Goal: Information Seeking & Learning: Check status

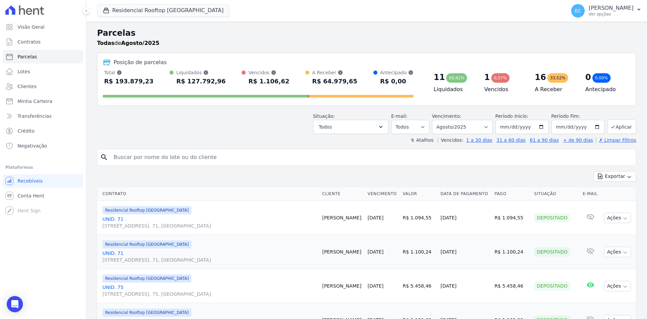
select select
click at [130, 160] on input "search" at bounding box center [372, 156] width 524 height 13
type input "92"
select select
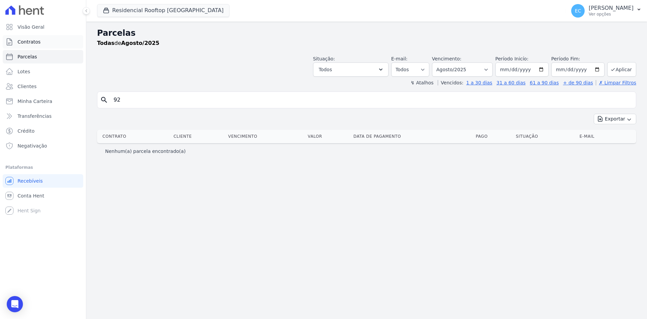
click at [45, 44] on link "Contratos" at bounding box center [43, 41] width 81 height 13
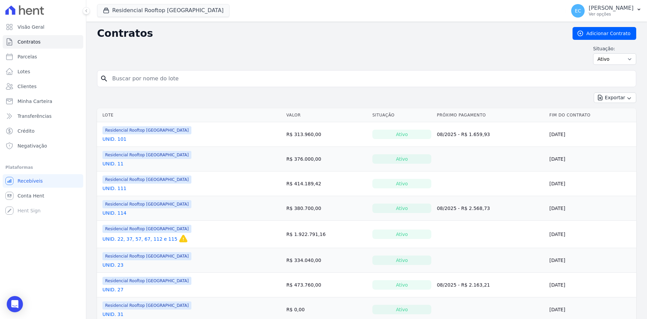
click at [151, 78] on input "search" at bounding box center [370, 78] width 525 height 13
type input "92"
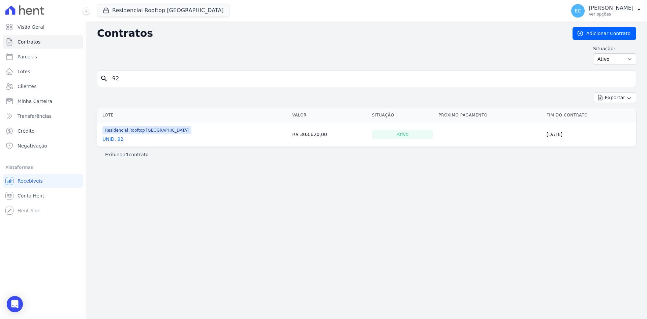
click at [112, 141] on link "UNID. 92" at bounding box center [112, 139] width 21 height 7
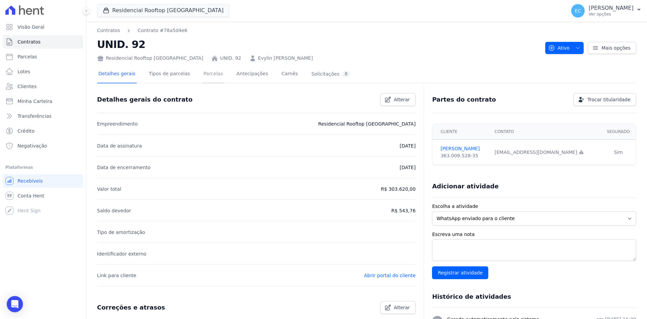
click at [213, 77] on link "Parcelas" at bounding box center [213, 74] width 22 height 18
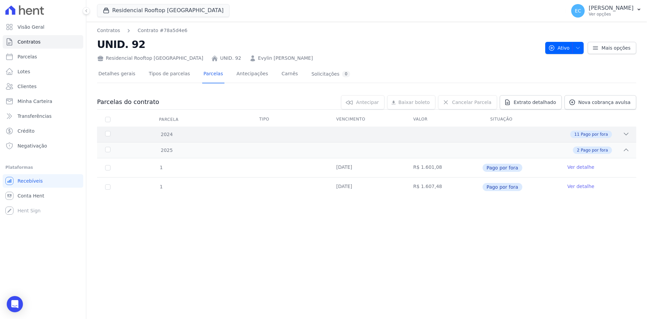
click at [624, 132] on icon at bounding box center [626, 133] width 7 height 7
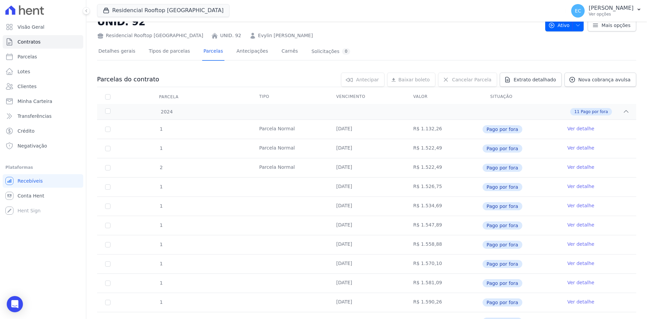
scroll to position [34, 0]
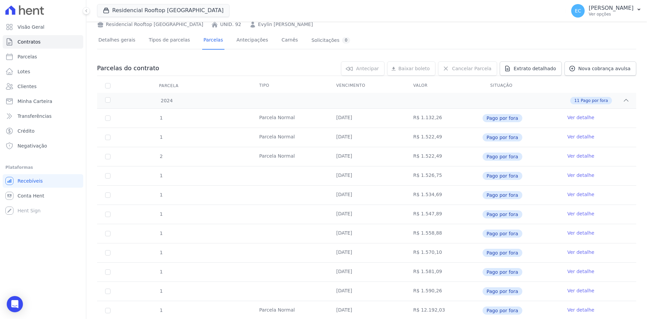
click at [580, 118] on link "Ver detalhe" at bounding box center [580, 117] width 27 height 7
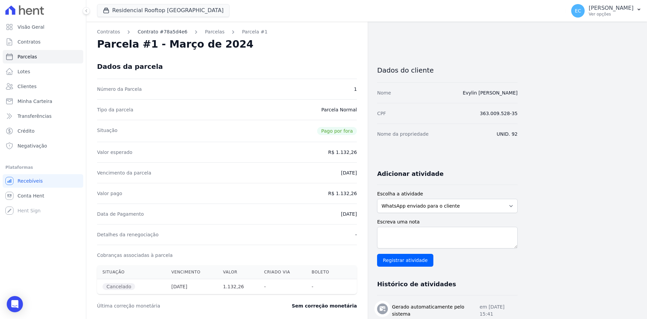
click at [167, 32] on link "Contrato #78a5d4e6" at bounding box center [163, 31] width 50 height 7
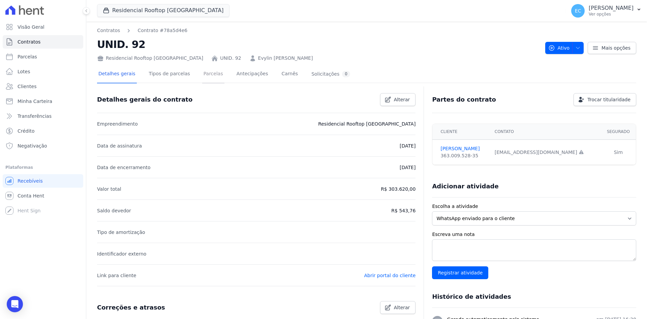
click at [204, 79] on link "Parcelas" at bounding box center [213, 74] width 22 height 18
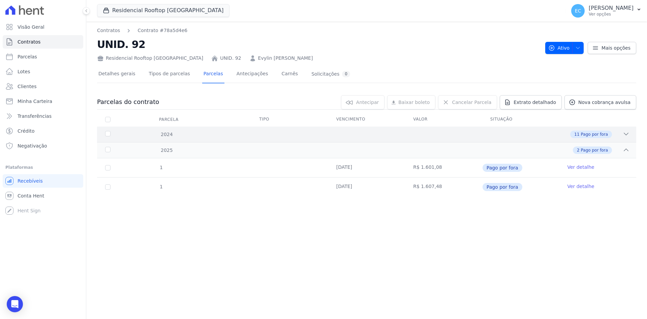
click at [624, 130] on div "2024 11 Pago por fora" at bounding box center [366, 134] width 539 height 16
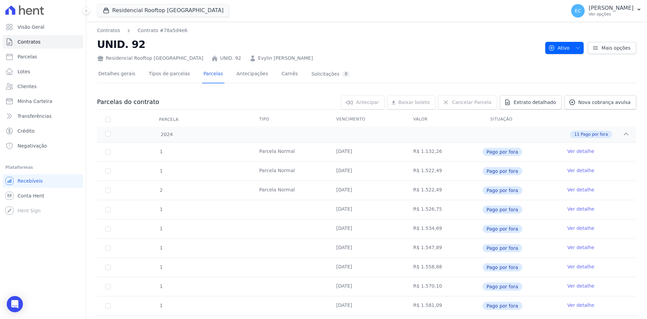
click at [573, 152] on link "Ver detalhe" at bounding box center [580, 151] width 27 height 7
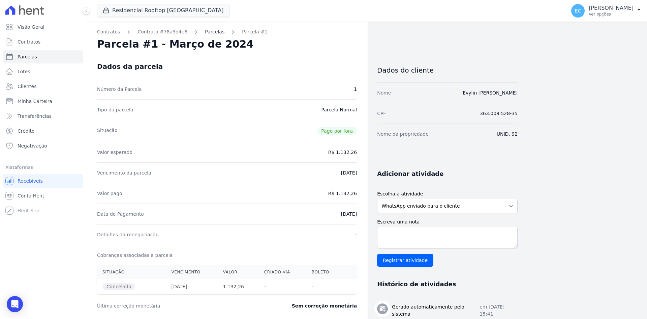
click at [205, 34] on link "Parcelas" at bounding box center [215, 31] width 20 height 7
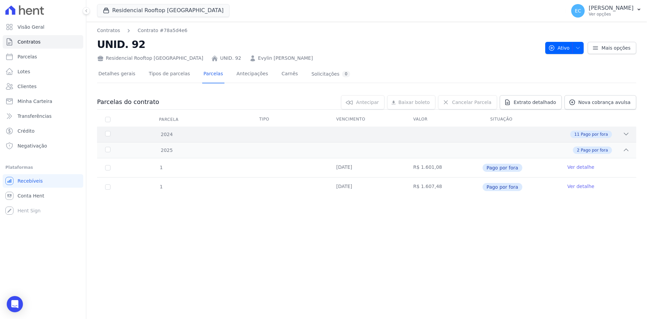
click at [622, 127] on div "2024 11 Pago por fora" at bounding box center [366, 134] width 539 height 16
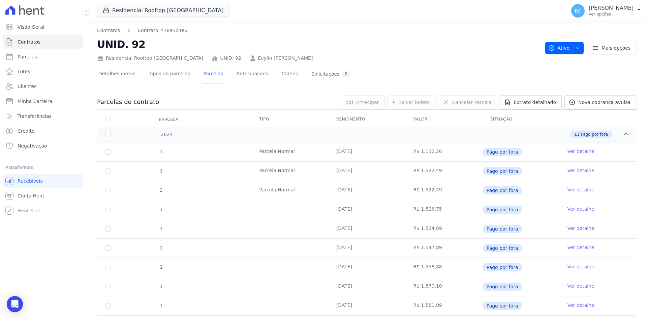
click at [586, 170] on link "Ver detalhe" at bounding box center [580, 170] width 27 height 7
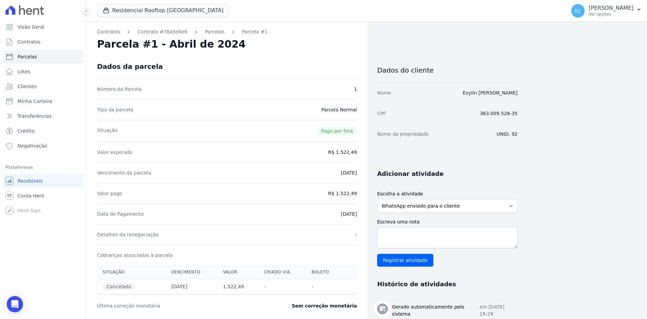
drag, startPoint x: 332, startPoint y: 214, endPoint x: 357, endPoint y: 215, distance: 25.3
click at [357, 215] on div "Data de Pagamento [DATE]" at bounding box center [227, 213] width 260 height 21
click at [293, 217] on div "Data de Pagamento [DATE]" at bounding box center [227, 213] width 260 height 21
click at [205, 33] on link "Parcelas" at bounding box center [215, 31] width 20 height 7
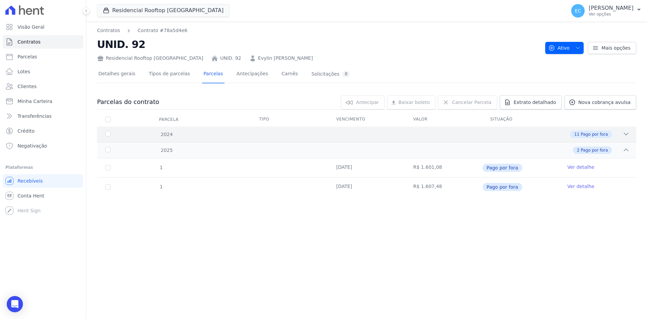
click at [620, 137] on div "11 Pago por fora" at bounding box center [393, 133] width 473 height 7
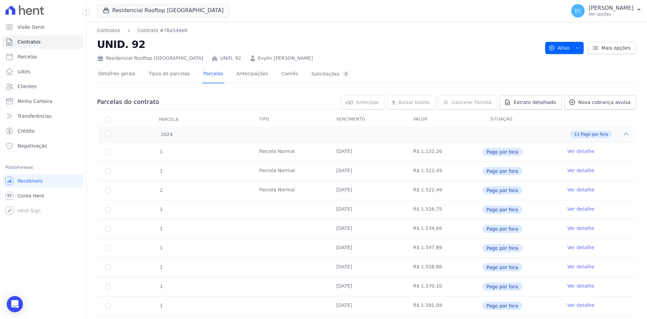
click at [583, 189] on link "Ver detalhe" at bounding box center [580, 189] width 27 height 7
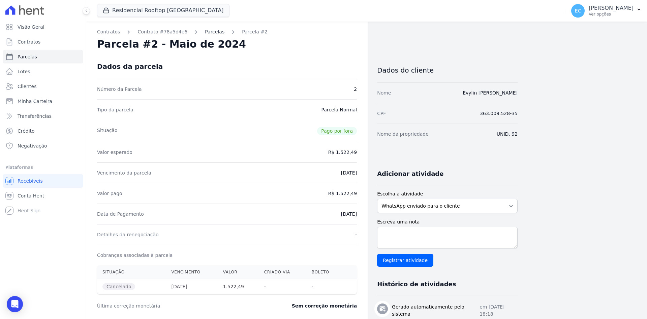
click at [206, 33] on link "Parcelas" at bounding box center [215, 31] width 20 height 7
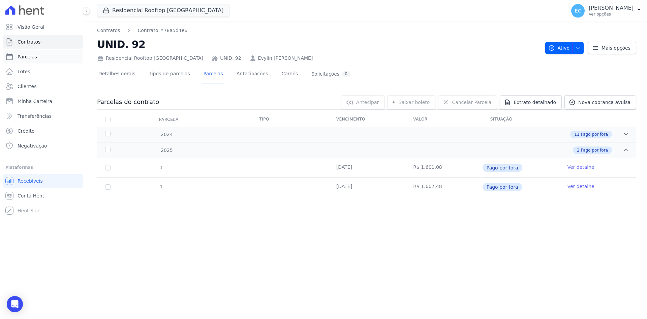
click at [32, 60] on link "Parcelas" at bounding box center [43, 56] width 81 height 13
select select
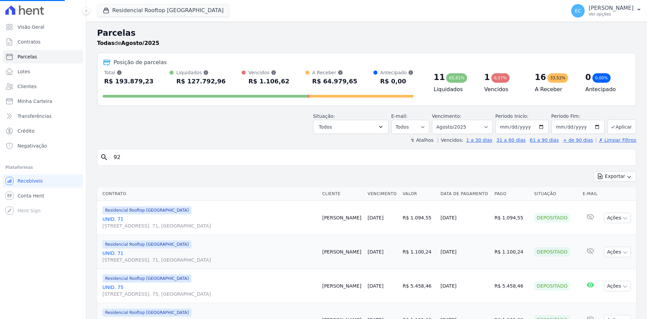
select select
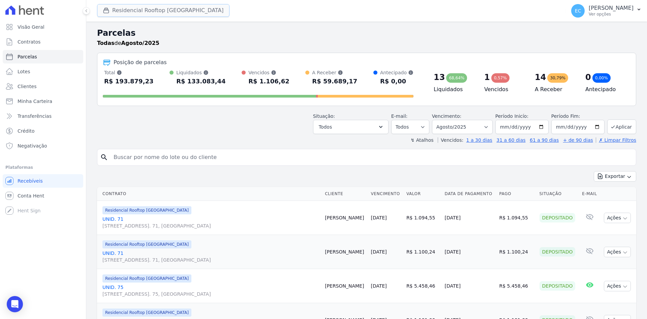
drag, startPoint x: 108, startPoint y: 34, endPoint x: 110, endPoint y: 11, distance: 22.6
click at [110, 11] on div "button" at bounding box center [107, 10] width 9 height 7
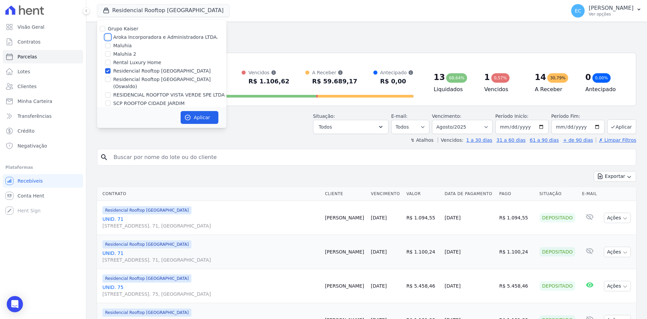
click at [106, 38] on input "Aroka Incorporadora e Administradora LTDA." at bounding box center [107, 36] width 5 height 5
checkbox input "true"
click at [108, 70] on input "Residencial Rooftop [GEOGRAPHIC_DATA]" at bounding box center [107, 70] width 5 height 5
click at [109, 69] on input "Residencial Rooftop [GEOGRAPHIC_DATA]" at bounding box center [107, 70] width 5 height 5
checkbox input "true"
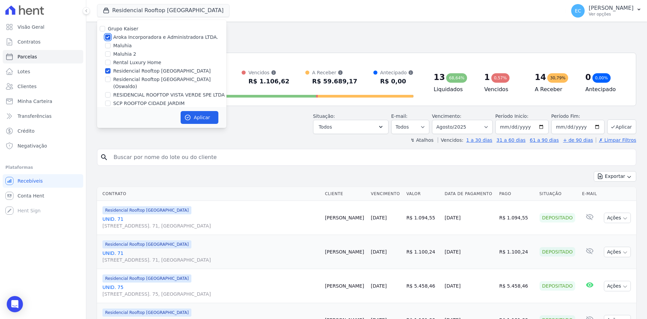
click at [107, 37] on input "Aroka Incorporadora e Administradora LTDA." at bounding box center [107, 36] width 5 height 5
click at [298, 55] on div "Posição de parcelas Total Soma das parcelas pagas, vencidas, em aberto e agenda…" at bounding box center [366, 79] width 539 height 53
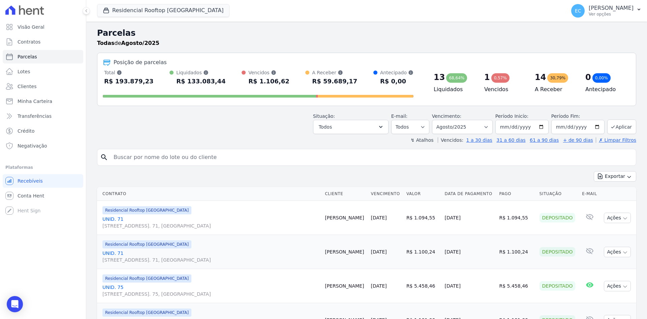
click at [189, 128] on div "Situação: Agendado Em Aberto Pago Processando Cancelado Vencido Transferindo De…" at bounding box center [366, 122] width 539 height 24
drag, startPoint x: 104, startPoint y: 6, endPoint x: 112, endPoint y: 29, distance: 24.2
click at [104, 6] on button "Residencial Rooftop [GEOGRAPHIC_DATA]" at bounding box center [163, 10] width 132 height 13
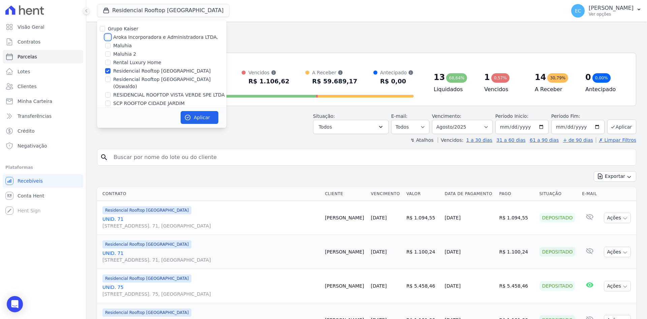
click at [107, 36] on input "Aroka Incorporadora e Administradora LTDA." at bounding box center [107, 36] width 5 height 5
checkbox input "true"
click at [107, 69] on input "Residencial Rooftop [GEOGRAPHIC_DATA]" at bounding box center [107, 70] width 5 height 5
checkbox input "false"
click at [193, 119] on button "Aplicar" at bounding box center [200, 117] width 38 height 13
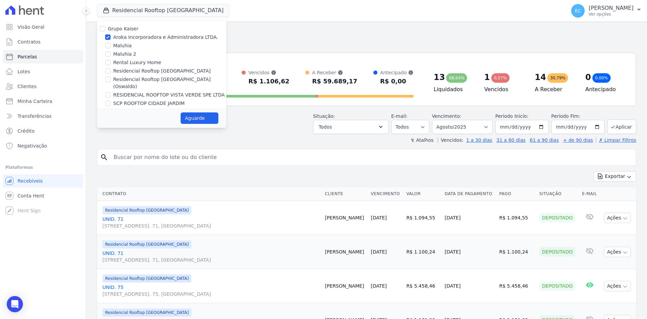
select select
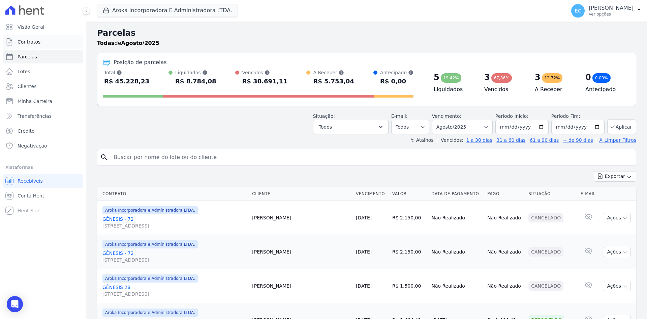
click at [54, 41] on link "Contratos" at bounding box center [43, 41] width 81 height 13
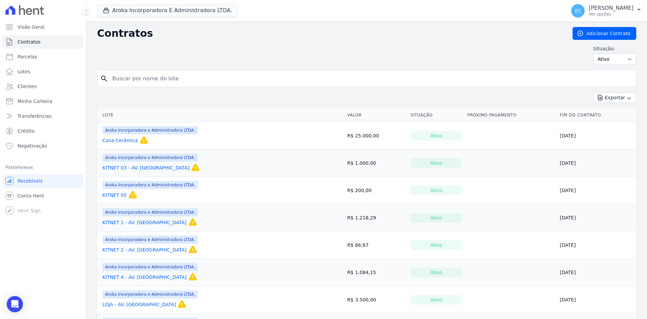
click at [170, 83] on input "search" at bounding box center [370, 78] width 525 height 13
type input "23"
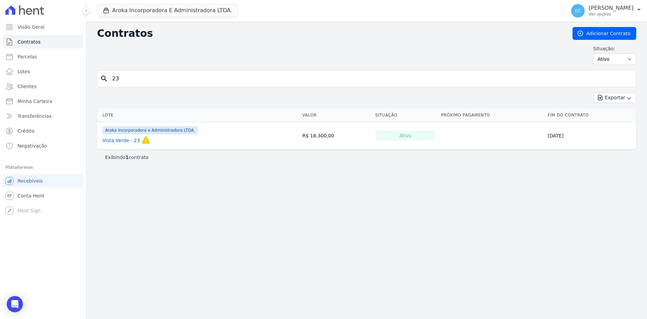
click at [132, 141] on link "Vista Verde - 23" at bounding box center [120, 140] width 37 height 7
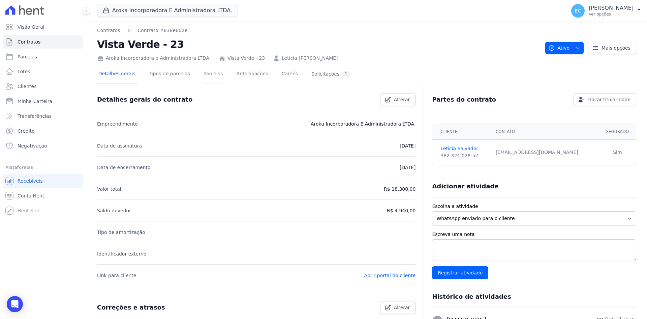
click at [203, 75] on link "Parcelas" at bounding box center [213, 74] width 22 height 18
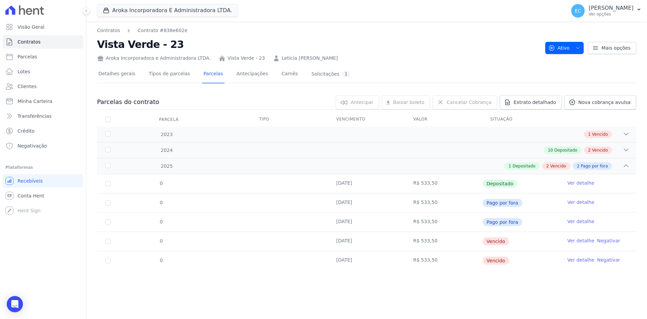
drag, startPoint x: 413, startPoint y: 240, endPoint x: 439, endPoint y: 239, distance: 25.6
click at [434, 239] on td "R$ 533,50" at bounding box center [443, 241] width 77 height 19
click at [428, 271] on div "0 [DATE] R$ 533,50 Depositado Ver detalhe 0 [DATE] R$ 533,50 Pago por fora 0" at bounding box center [366, 221] width 561 height 101
click at [320, 75] on div "Solicitações 1" at bounding box center [331, 74] width 39 height 6
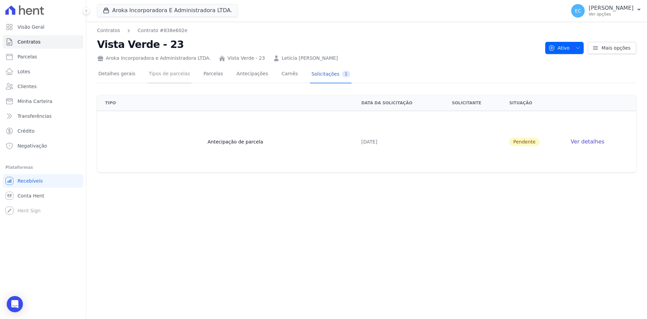
click at [148, 73] on link "Tipos de parcelas" at bounding box center [170, 74] width 44 height 18
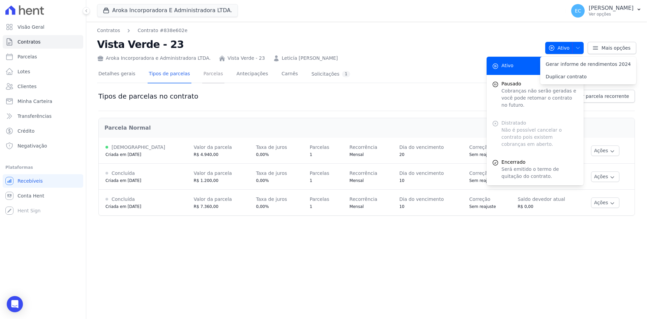
click at [202, 72] on link "Parcelas" at bounding box center [213, 74] width 22 height 18
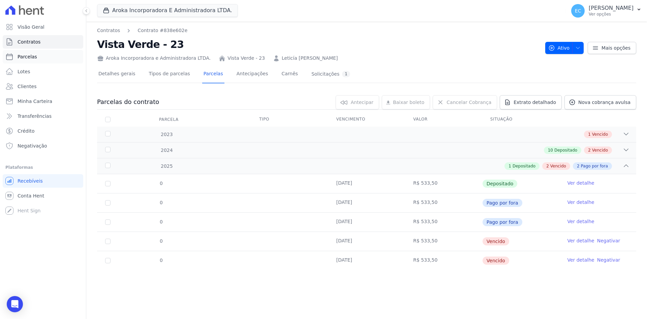
click at [45, 59] on link "Parcelas" at bounding box center [43, 56] width 81 height 13
select select
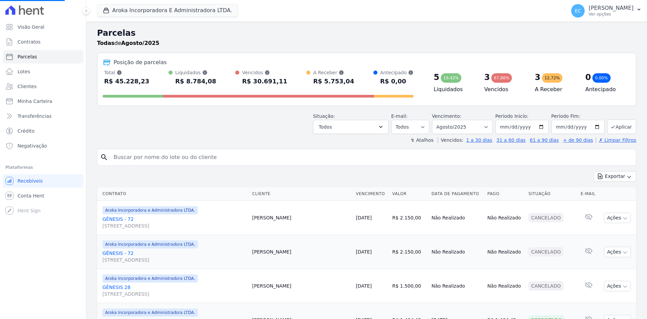
select select
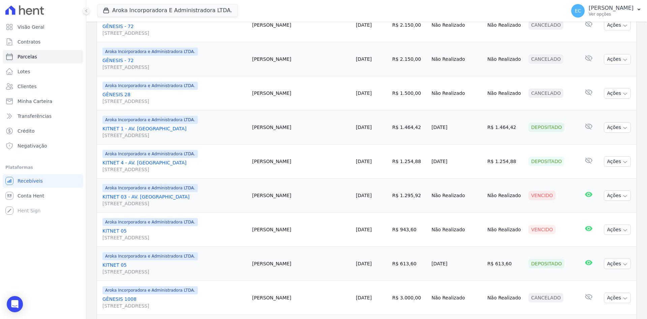
scroll to position [236, 0]
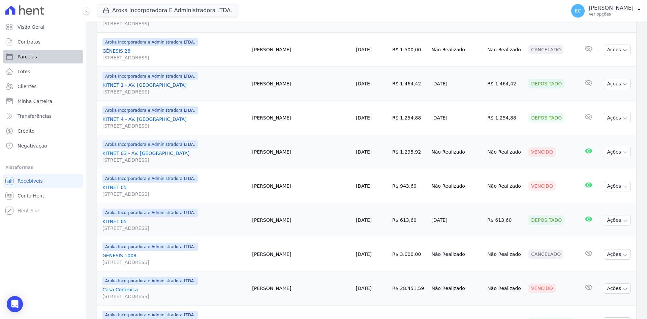
drag, startPoint x: 271, startPoint y: 1, endPoint x: 43, endPoint y: 50, distance: 232.7
click at [271, 1] on div "Aroka Incorporadora E Administradora LTDA. Grupo Kaiser Aroka Incorporadora e A…" at bounding box center [330, 11] width 466 height 22
click at [378, 10] on div "Aroka Incorporadora E Administradora LTDA. Grupo Kaiser Aroka Incorporadora e A…" at bounding box center [330, 11] width 466 height 22
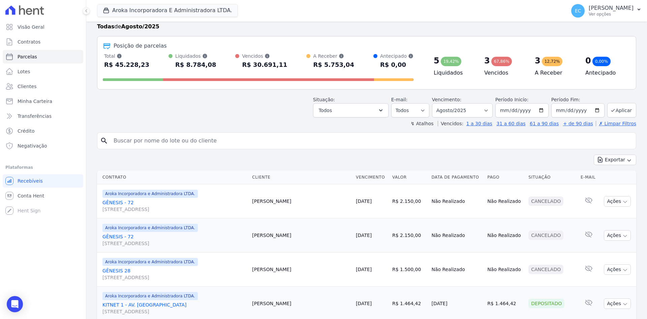
scroll to position [0, 0]
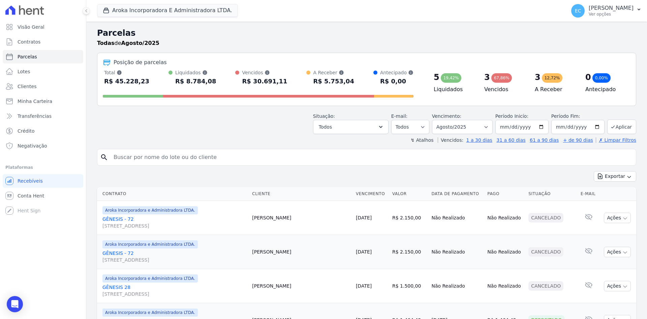
click at [222, 107] on header "Parcelas Todas de Agosto/2025 Posição de parcelas Total Soma das parcelas pagas…" at bounding box center [366, 85] width 539 height 116
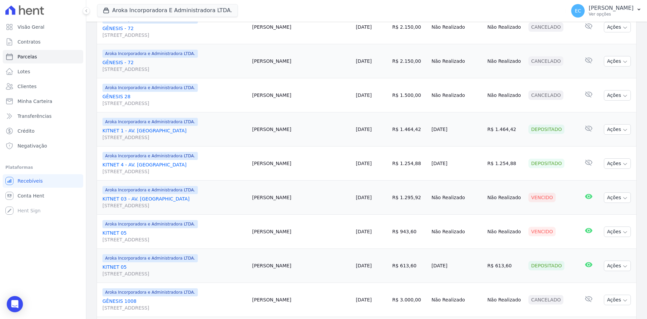
scroll to position [202, 0]
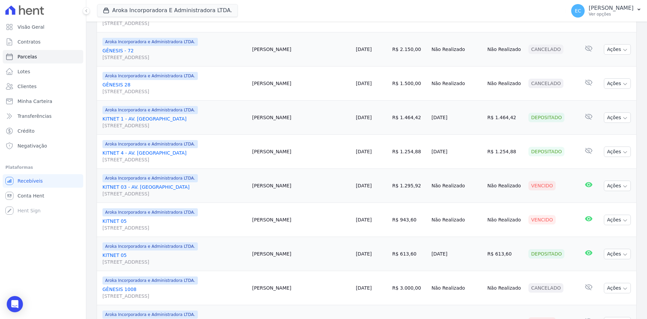
click at [279, 5] on div "Aroka Incorporadora E Administradora LTDA. Grupo Kaiser Aroka Incorporadora e A…" at bounding box center [330, 11] width 466 height 22
click at [286, 12] on div "Aroka Incorporadora E Administradora LTDA. Grupo Kaiser Aroka Incorporadora e A…" at bounding box center [330, 11] width 466 height 22
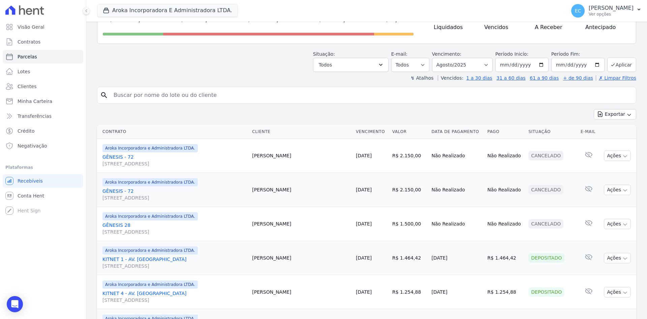
scroll to position [0, 0]
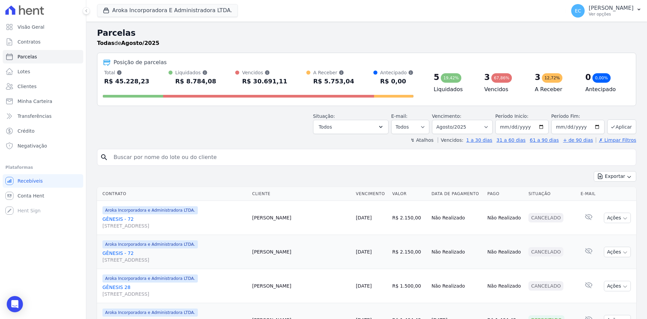
click at [301, 128] on div "Situação: Agendado Em Aberto Pago Processando Cancelado Vencido Transferindo De…" at bounding box center [366, 122] width 539 height 24
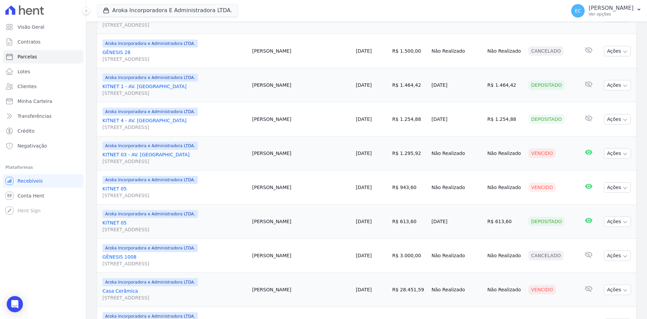
scroll to position [236, 0]
